Goal: Navigation & Orientation: Find specific page/section

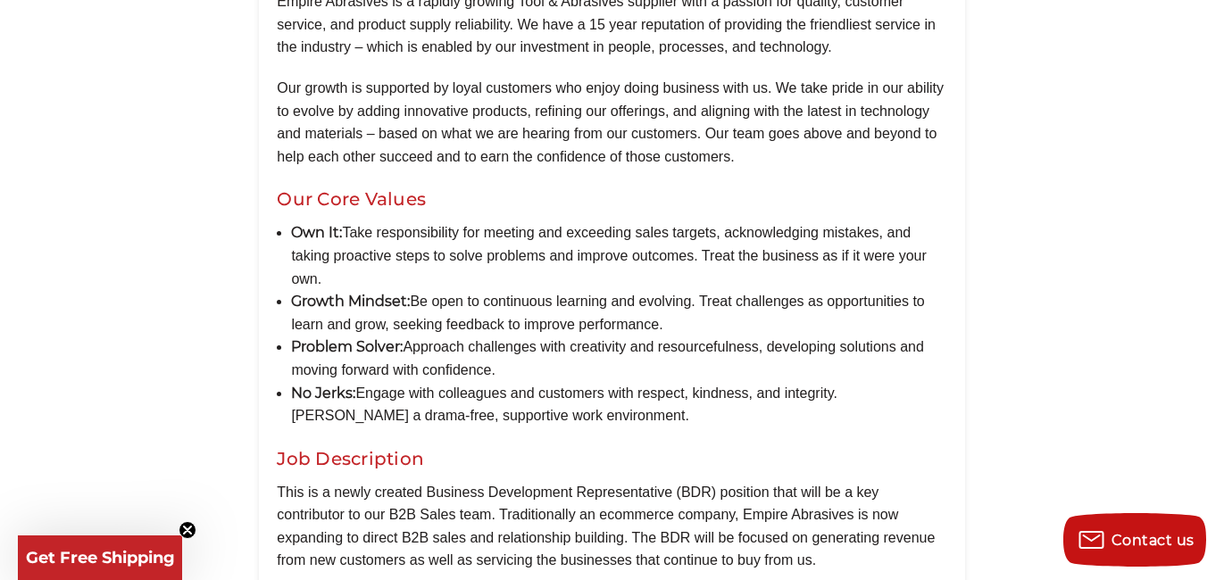
scroll to position [579, 0]
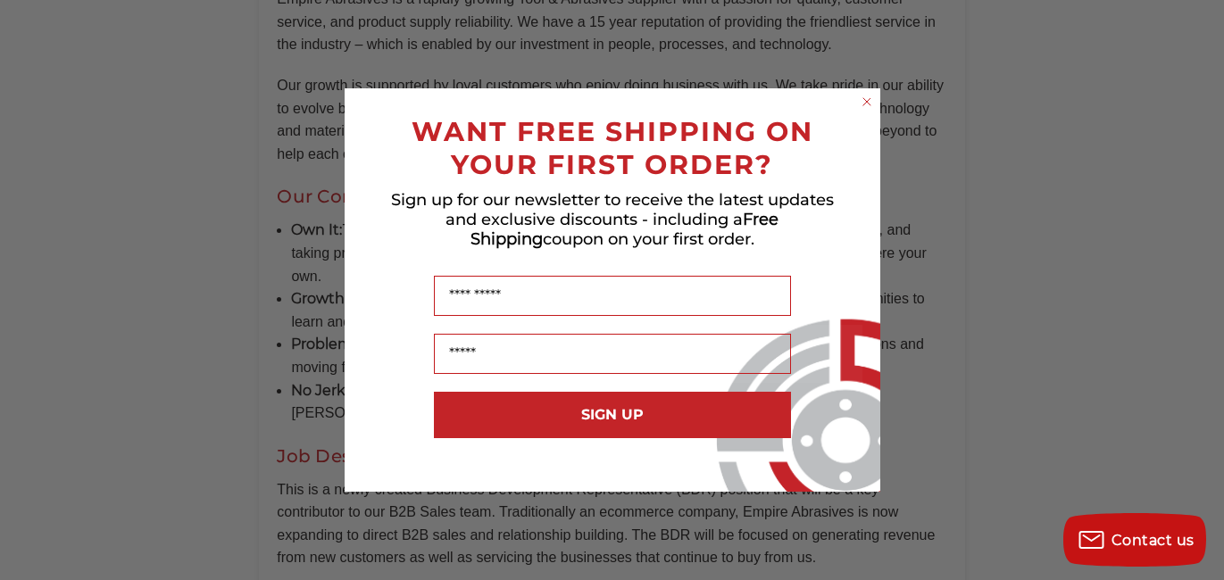
click at [869, 103] on circle "Close dialog" at bounding box center [866, 102] width 17 height 17
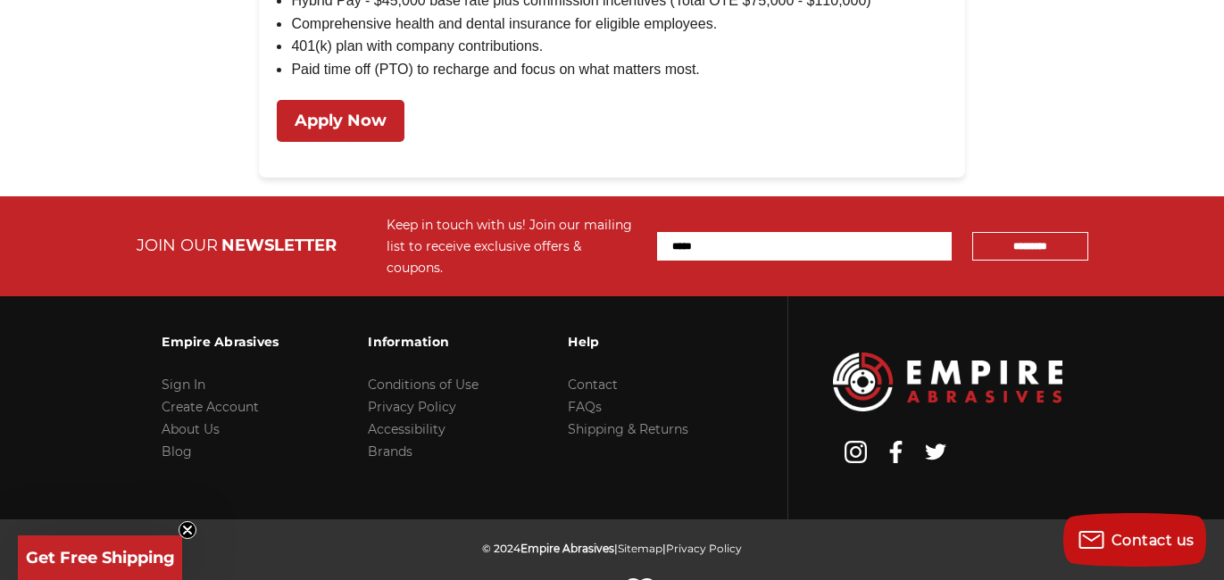
scroll to position [2078, 0]
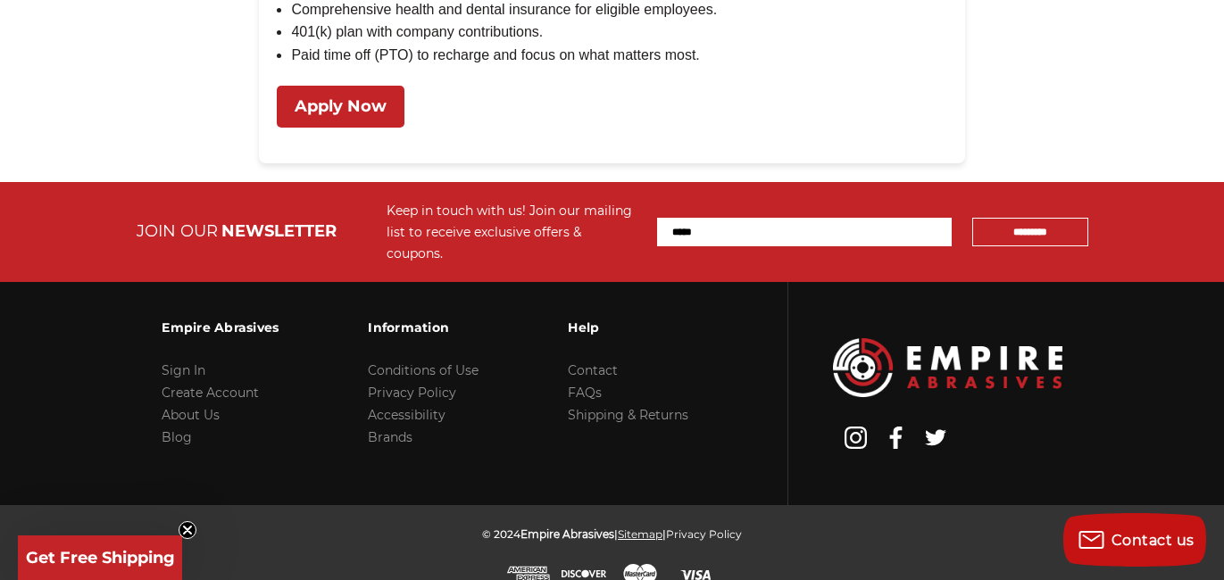
click at [632, 528] on link "Sitemap" at bounding box center [640, 534] width 45 height 13
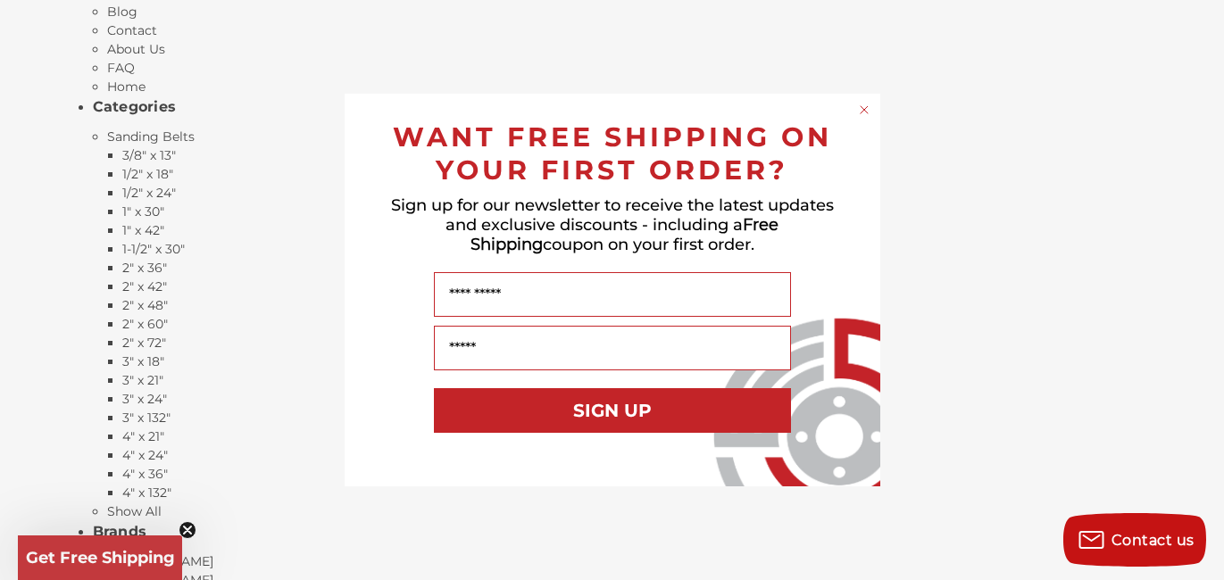
scroll to position [298, 0]
click at [185, 526] on div "Close dialog WANT FREE SHIPPING ON YOUR FIRST ORDER? Sign up for our newsletter…" at bounding box center [612, 290] width 1224 height 580
click at [186, 524] on div "Close dialog WANT FREE SHIPPING ON YOUR FIRST ORDER? Sign up for our newsletter…" at bounding box center [612, 290] width 1224 height 580
click at [864, 101] on icon "Close dialog" at bounding box center [864, 110] width 18 height 18
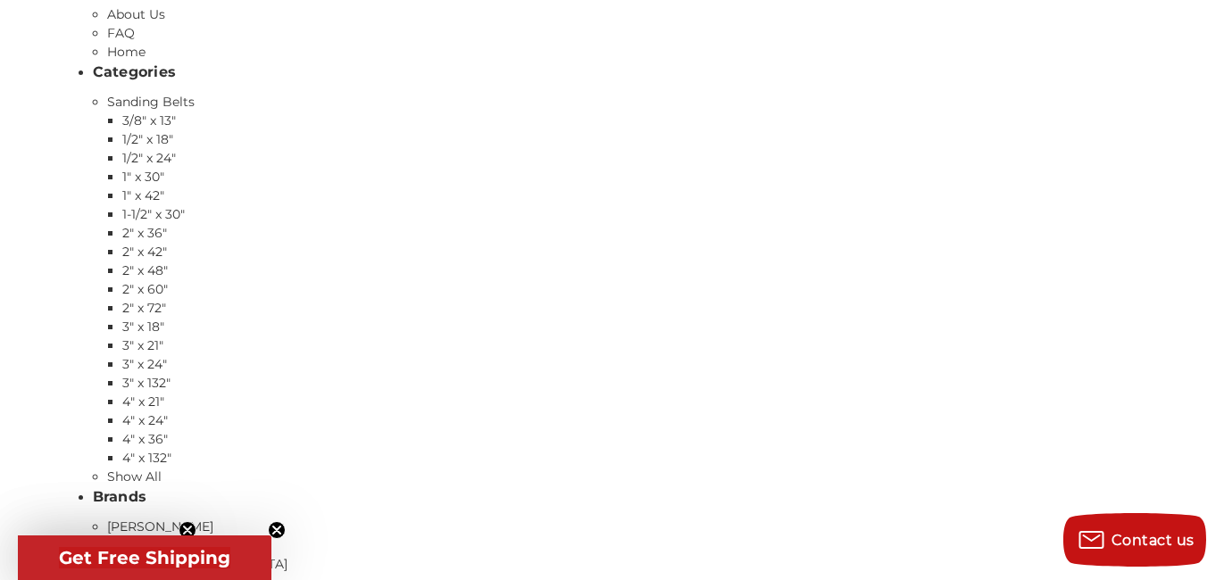
scroll to position [456, 0]
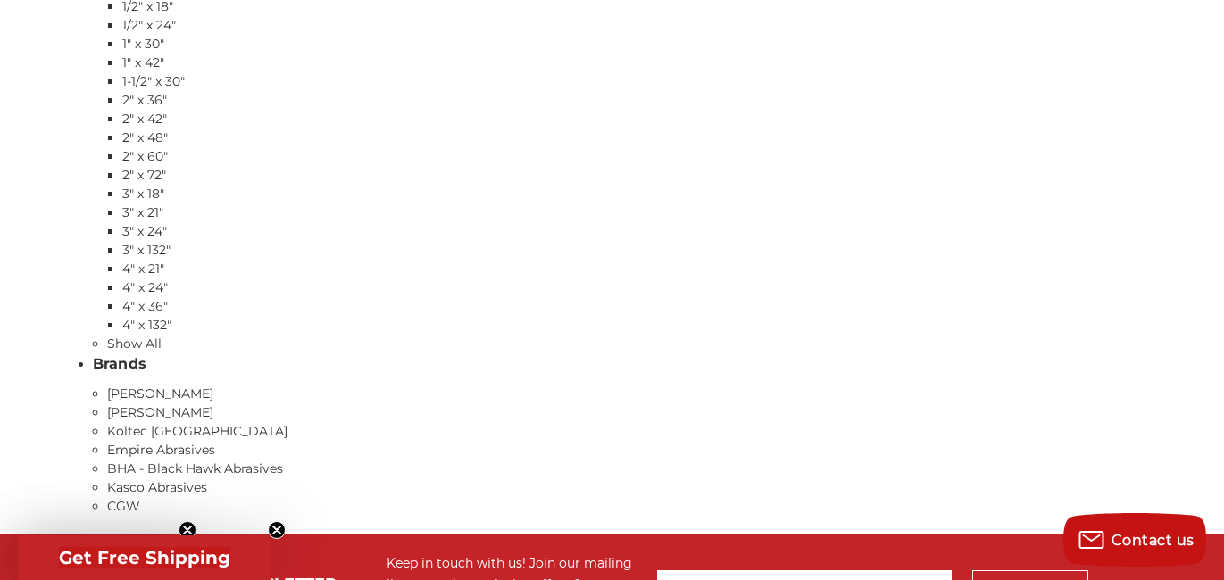
click at [281, 532] on circle "Close teaser" at bounding box center [277, 530] width 17 height 17
click at [187, 522] on circle "Close teaser" at bounding box center [187, 530] width 17 height 17
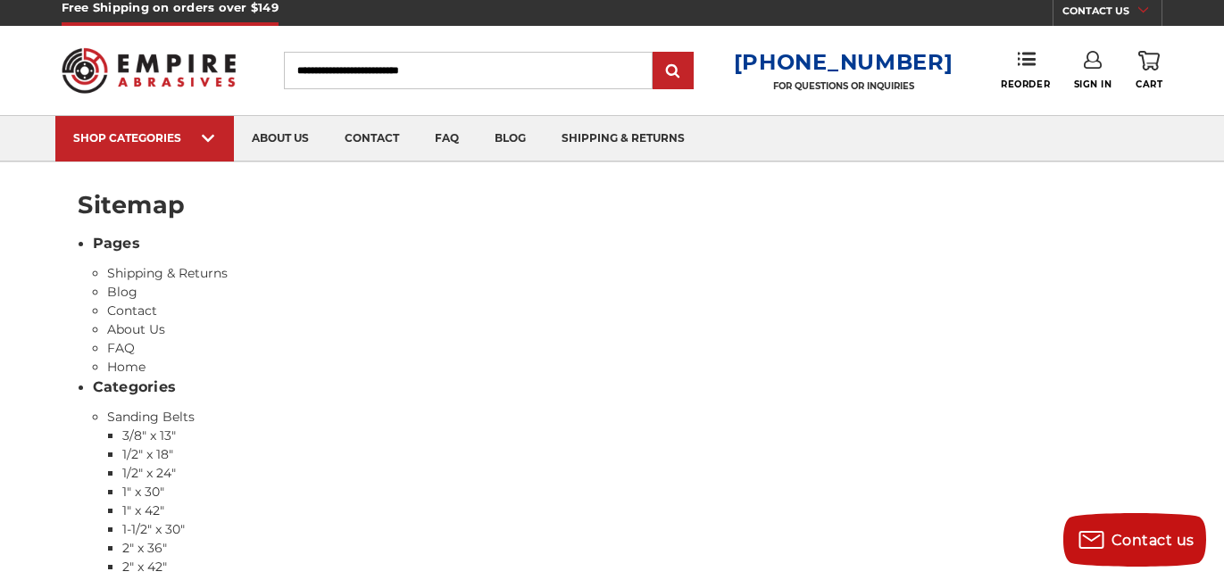
scroll to position [0, 0]
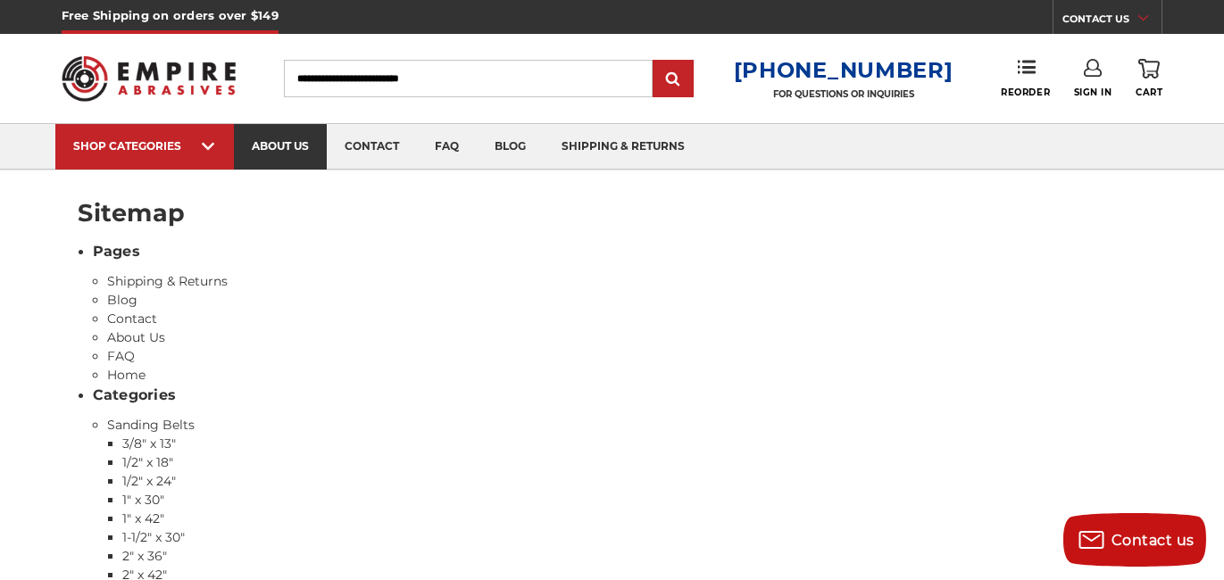
click at [285, 150] on link "about us" at bounding box center [280, 147] width 93 height 46
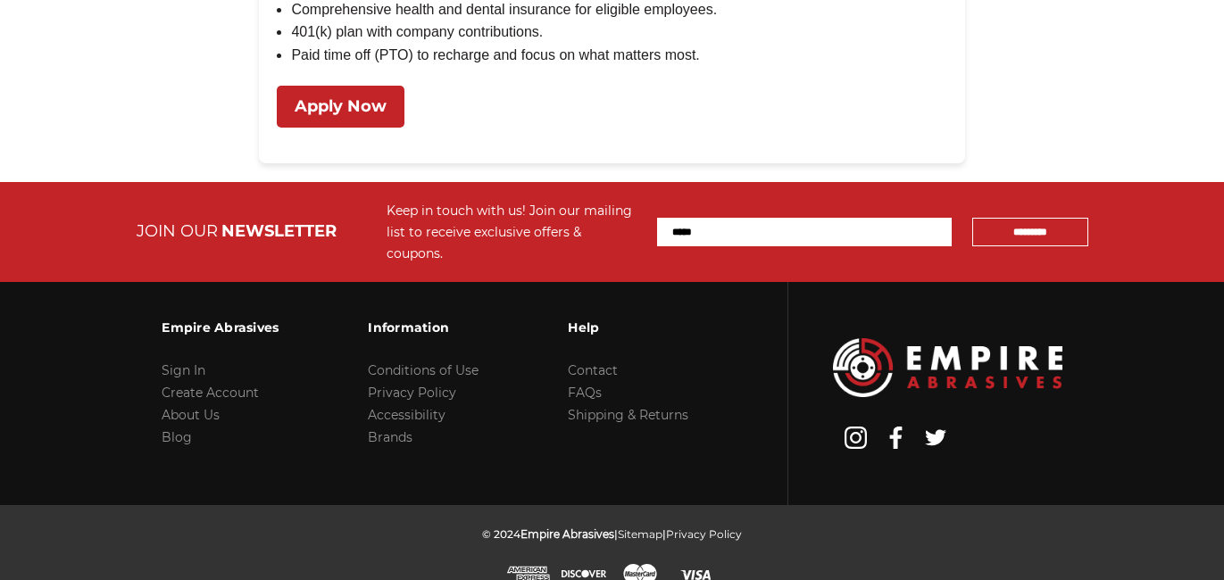
scroll to position [2078, 0]
